Goal: Information Seeking & Learning: Learn about a topic

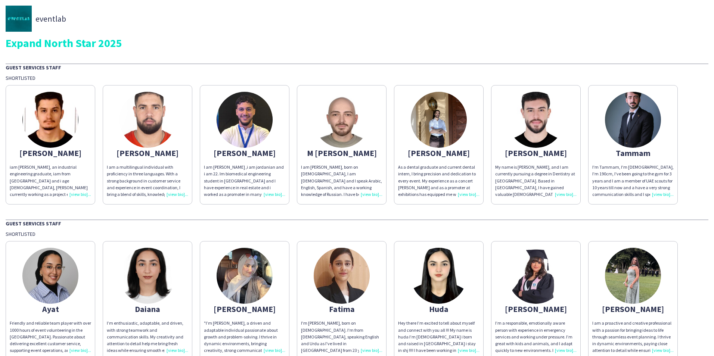
scroll to position [38, 0]
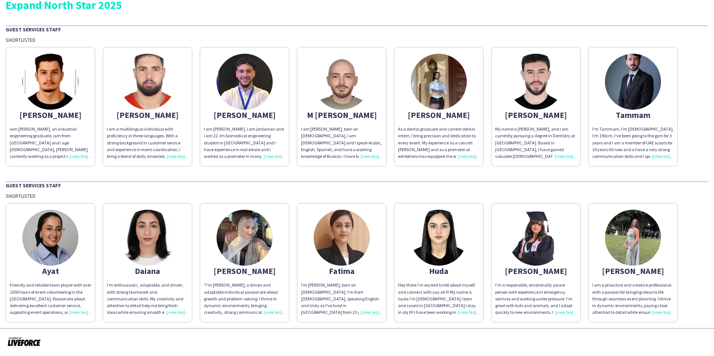
drag, startPoint x: 80, startPoint y: 312, endPoint x: 103, endPoint y: 308, distance: 23.1
click at [80, 312] on div "Friendly and reliable team player with over 1000 hours of event volunteering in…" at bounding box center [50, 299] width 81 height 34
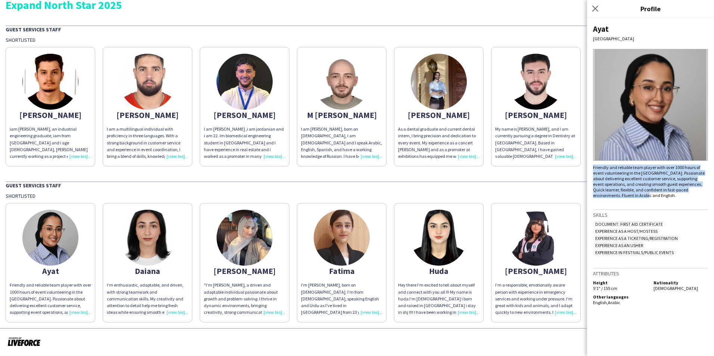
drag, startPoint x: 617, startPoint y: 196, endPoint x: 590, endPoint y: 169, distance: 38.3
click at [590, 169] on div "Ayat Dubai Friendly and reliable team player with over 1000 hours of event volu…" at bounding box center [650, 187] width 127 height 338
drag, startPoint x: 590, startPoint y: 169, endPoint x: 621, endPoint y: 171, distance: 30.6
copy div "Friendly and reliable team player with over 1000 hours of event volunteering in…"
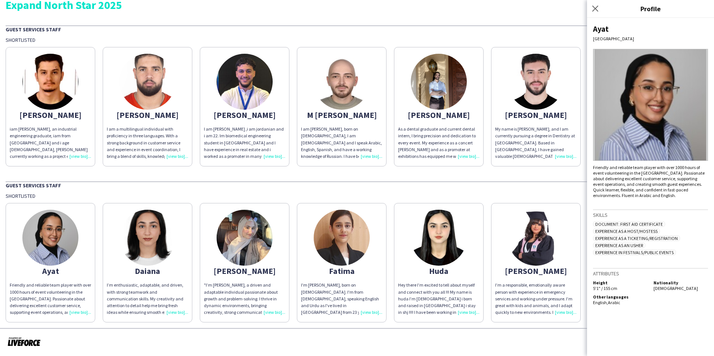
drag, startPoint x: 177, startPoint y: 312, endPoint x: 181, endPoint y: 311, distance: 3.8
click at [178, 312] on div "I’m enthusiastic, adaptable, and driven, with strong teamwork and communication…" at bounding box center [147, 299] width 81 height 34
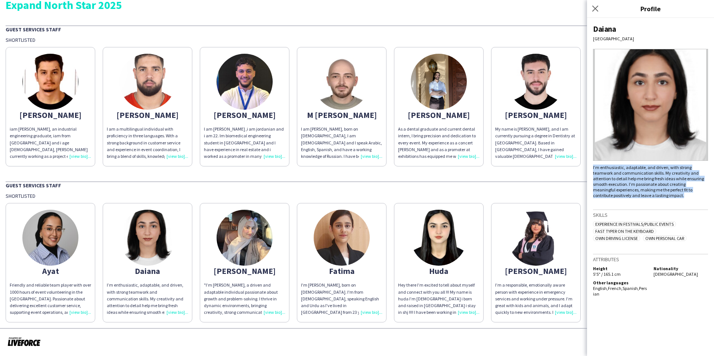
drag, startPoint x: 662, startPoint y: 197, endPoint x: 590, endPoint y: 166, distance: 78.6
click at [590, 166] on div "Daiana Dubai I’m enthusiastic, adaptable, and driven, with strong teamwork and …" at bounding box center [650, 187] width 127 height 338
drag, startPoint x: 590, startPoint y: 166, endPoint x: 613, endPoint y: 173, distance: 24.1
copy div "I’m enthusiastic, adaptable, and driven, with strong teamwork and communication…"
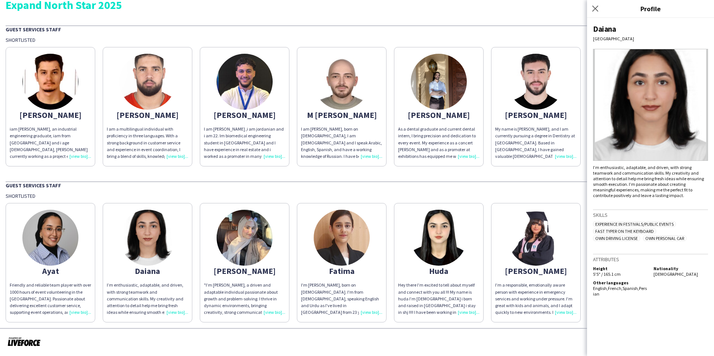
click at [269, 311] on div ""I’m [PERSON_NAME], a driven and adaptable individual passionate about growth a…" at bounding box center [244, 299] width 81 height 34
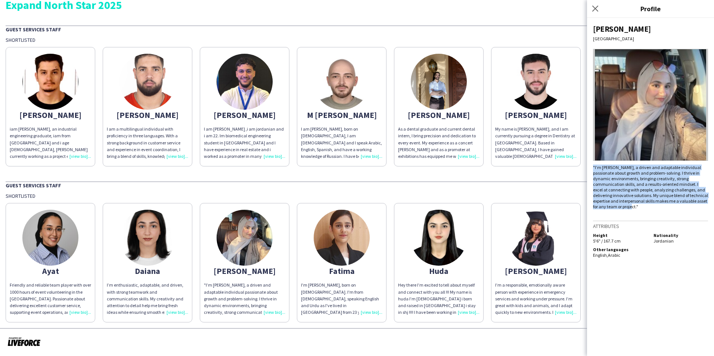
drag, startPoint x: 643, startPoint y: 207, endPoint x: 591, endPoint y: 169, distance: 64.1
click at [591, 169] on div "[PERSON_NAME] Dubai "I’m [PERSON_NAME], a driven and adaptable individual passi…" at bounding box center [650, 187] width 127 height 338
copy div ""I’m [PERSON_NAME], a driven and adaptable individual passionate about growth a…"
click at [598, 10] on icon "Close pop-in" at bounding box center [594, 8] width 7 height 7
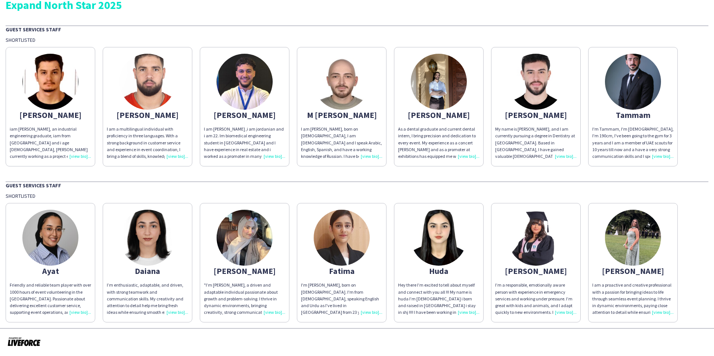
click at [665, 310] on div "I am a proactive and creative professional with a passion for bringing ideas to…" at bounding box center [632, 299] width 81 height 34
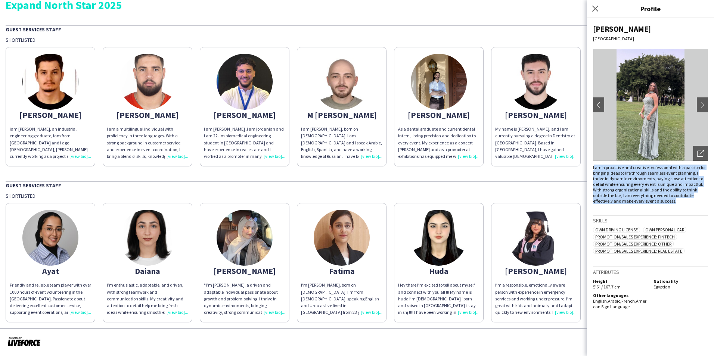
drag, startPoint x: 675, startPoint y: 202, endPoint x: 594, endPoint y: 169, distance: 87.3
click at [594, 169] on div "I am a proactive and creative professional with a passion for bringing ideas to…" at bounding box center [650, 184] width 115 height 39
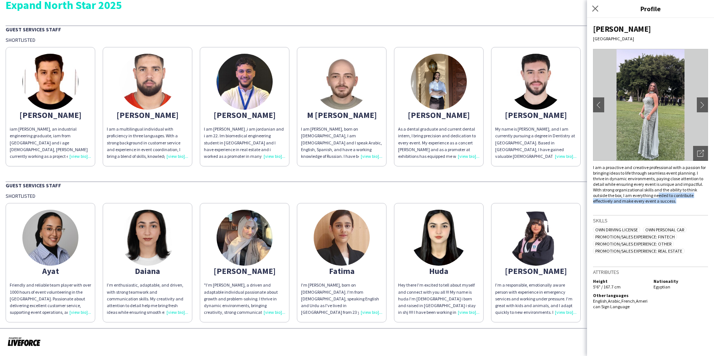
drag, startPoint x: 674, startPoint y: 201, endPoint x: 659, endPoint y: 196, distance: 16.1
click at [659, 196] on div "I am a proactive and creative professional with a passion for bringing ideas to…" at bounding box center [650, 184] width 115 height 39
click at [680, 203] on div "I am a proactive and creative professional with a passion for bringing ideas to…" at bounding box center [650, 184] width 115 height 39
click at [590, 166] on div "[PERSON_NAME] chevron-left chevron-right Open photos pop-in I am a proactive an…" at bounding box center [650, 187] width 127 height 338
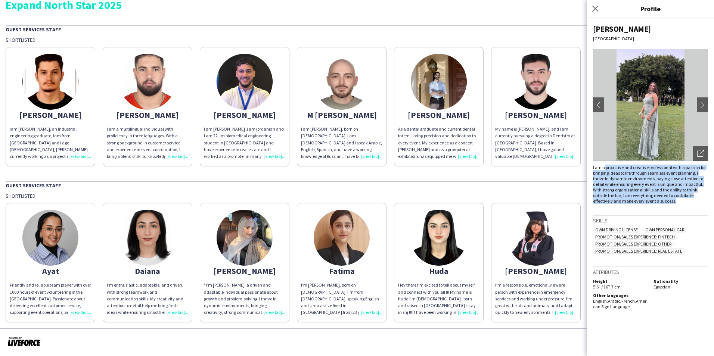
drag, startPoint x: 604, startPoint y: 168, endPoint x: 673, endPoint y: 201, distance: 76.8
click at [673, 201] on div "I am a proactive and creative professional with a passion for bringing ideas to…" at bounding box center [650, 184] width 115 height 39
drag, startPoint x: 673, startPoint y: 201, endPoint x: 651, endPoint y: 185, distance: 26.7
copy div "proactive and creative professional with a passion for bringing ideas to life t…"
click at [596, 8] on icon at bounding box center [594, 8] width 7 height 7
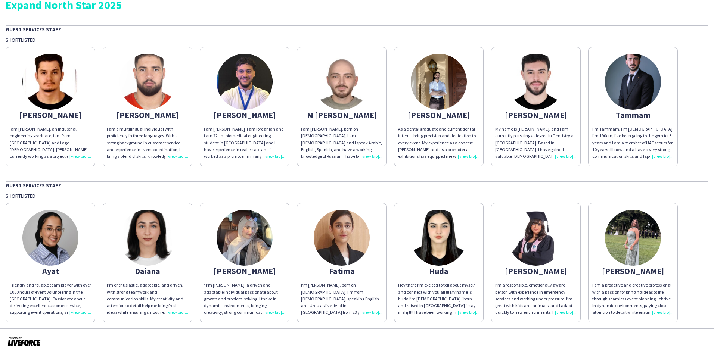
click at [643, 115] on div "Tammam" at bounding box center [632, 115] width 81 height 7
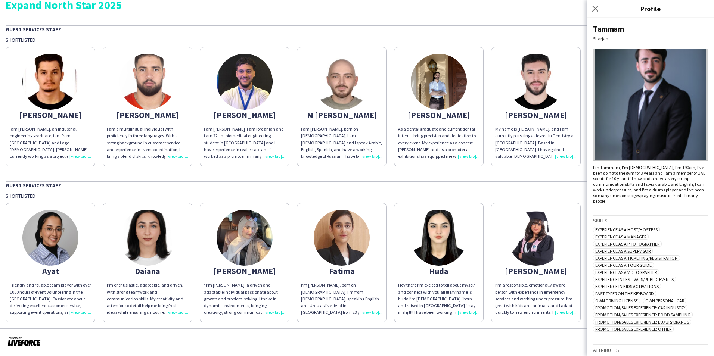
click at [544, 109] on app-share-pages-crew-card "[PERSON_NAME] My name is [PERSON_NAME], and I am currently pursuing a degree in…" at bounding box center [536, 106] width 90 height 119
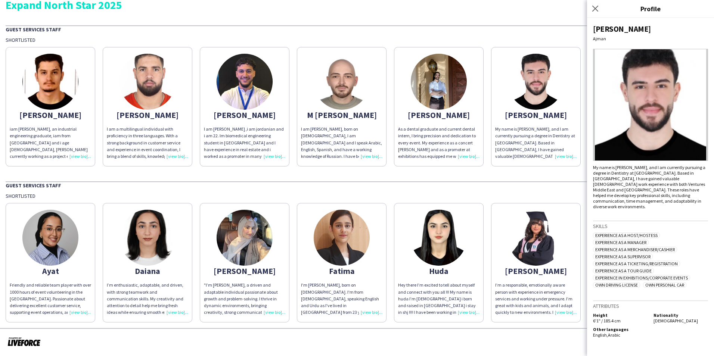
click at [626, 204] on div "[PERSON_NAME] My name is [PERSON_NAME], and I am currently pursuing a degree in…" at bounding box center [650, 187] width 127 height 338
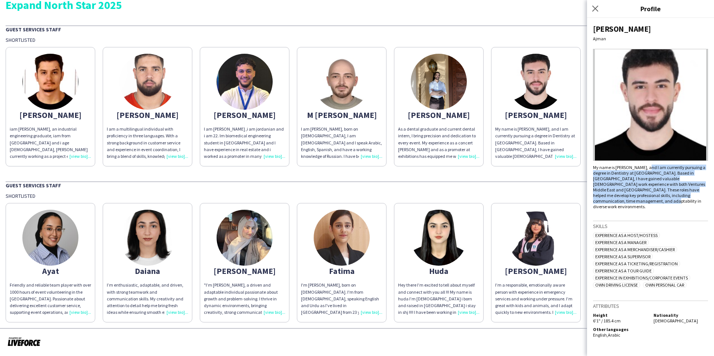
drag, startPoint x: 622, startPoint y: 200, endPoint x: 646, endPoint y: 170, distance: 39.0
click at [646, 170] on div "My name is [PERSON_NAME], and I am currently pursuing a degree in Dentistry at …" at bounding box center [650, 187] width 115 height 45
copy div "currently pursuing a degree in Dentistry at [GEOGRAPHIC_DATA]. Based in [GEOGRA…"
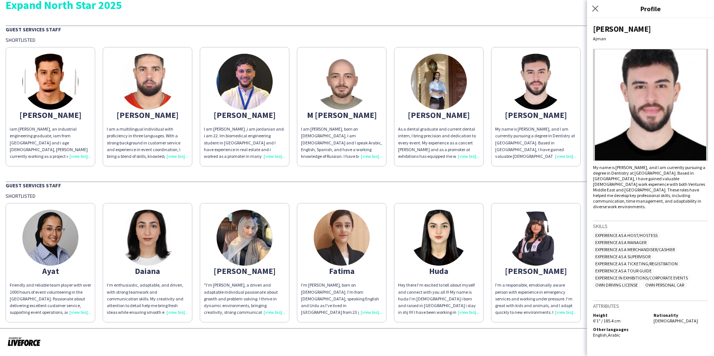
click at [84, 156] on div "iam [PERSON_NAME], an industrial engineering graduate, iam from [GEOGRAPHIC_DAT…" at bounding box center [50, 143] width 81 height 34
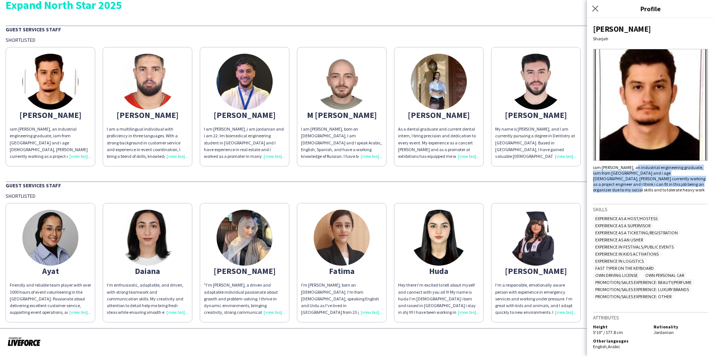
drag, startPoint x: 632, startPoint y: 169, endPoint x: 677, endPoint y: 184, distance: 47.3
click at [677, 184] on div "iam [PERSON_NAME], an industrial engineering graduate, iam from [GEOGRAPHIC_DAT…" at bounding box center [650, 179] width 115 height 28
copy div "an industrial engineering graduate, iam from [GEOGRAPHIC_DATA] and i age [DEMOG…"
click at [372, 158] on div "I am [PERSON_NAME], born on [DEMOGRAPHIC_DATA], I am [DEMOGRAPHIC_DATA] and I s…" at bounding box center [341, 143] width 81 height 34
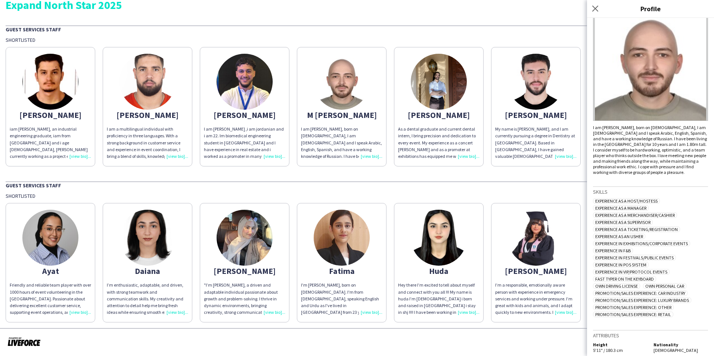
scroll to position [27, 0]
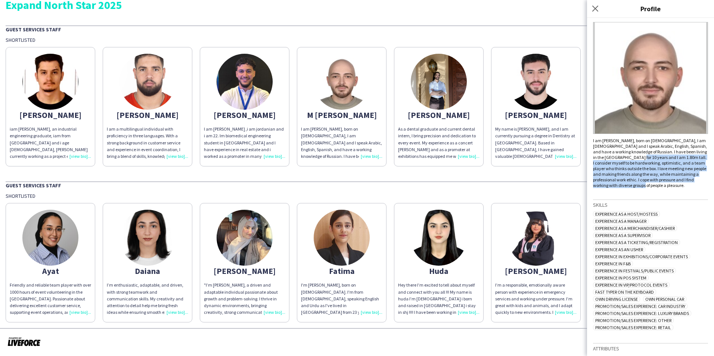
drag, startPoint x: 661, startPoint y: 186, endPoint x: 642, endPoint y: 157, distance: 35.1
click at [642, 157] on div "I am [PERSON_NAME], born on [DEMOGRAPHIC_DATA], I am [DEMOGRAPHIC_DATA] and I s…" at bounding box center [650, 163] width 115 height 50
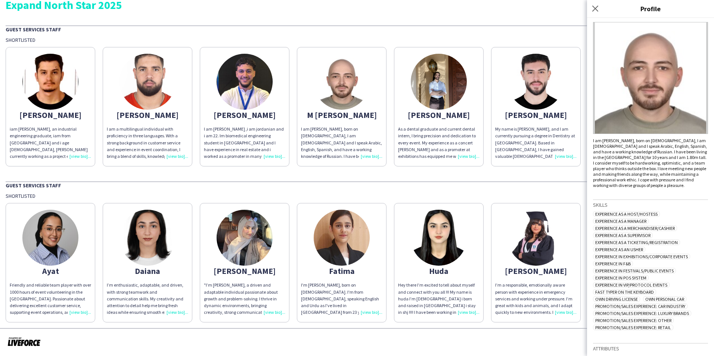
drag, startPoint x: 642, startPoint y: 157, endPoint x: 668, endPoint y: 188, distance: 40.5
click at [668, 188] on div "M [PERSON_NAME] I am [PERSON_NAME], born on [DEMOGRAPHIC_DATA], I am [DEMOGRAPH…" at bounding box center [650, 187] width 127 height 338
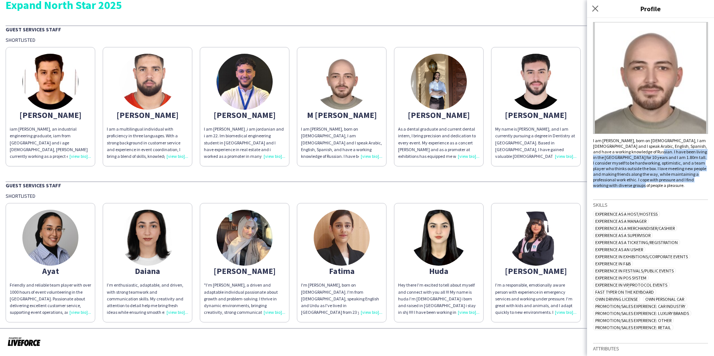
drag, startPoint x: 653, startPoint y: 151, endPoint x: 679, endPoint y: 183, distance: 41.4
click at [679, 183] on div "I am [PERSON_NAME], born on [DEMOGRAPHIC_DATA], I am [DEMOGRAPHIC_DATA] and I s…" at bounding box center [650, 163] width 115 height 50
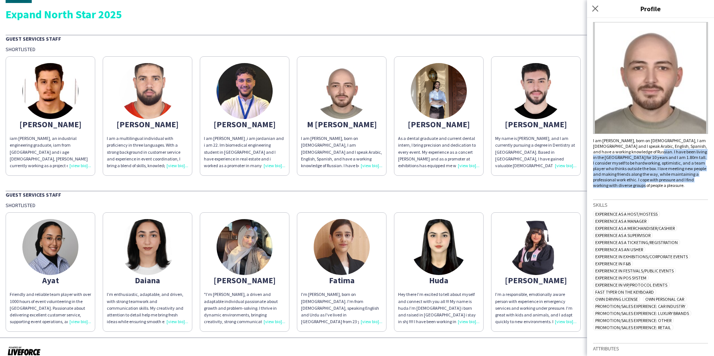
scroll to position [38, 0]
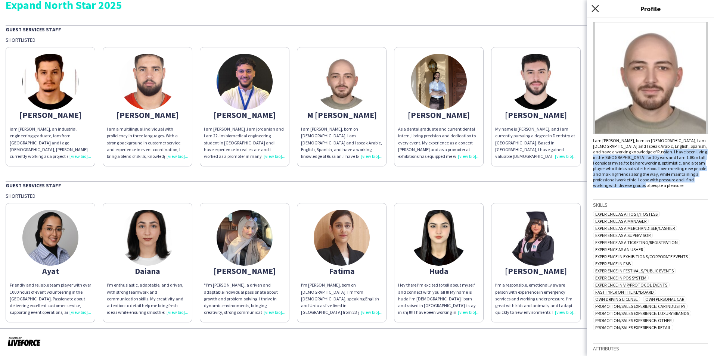
click at [596, 7] on icon "Close pop-in" at bounding box center [594, 8] width 7 height 7
